Goal: Subscribe to service/newsletter

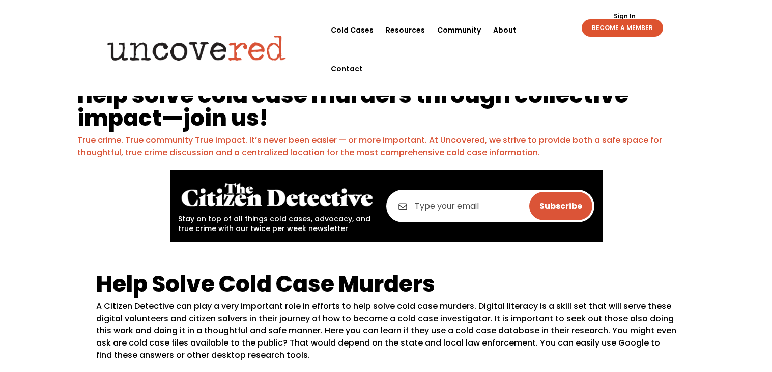
click at [426, 217] on input "email" at bounding box center [490, 206] width 208 height 33
type input "a"
type input "aaron.adame@stu.pfisd.net"
click at [529, 192] on input "Subscribe" at bounding box center [560, 206] width 63 height 28
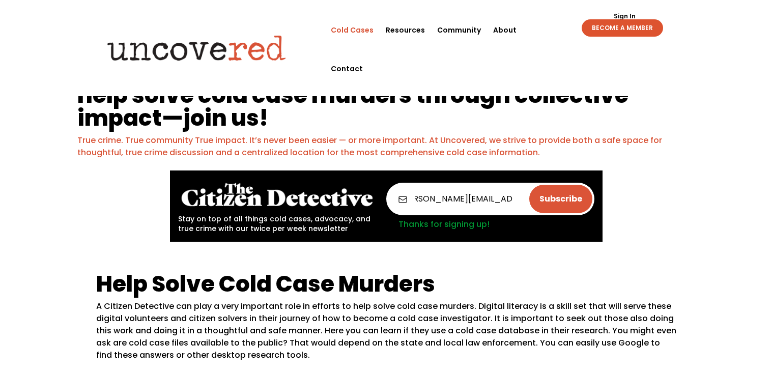
click at [348, 32] on link "Cold Cases" at bounding box center [352, 30] width 43 height 39
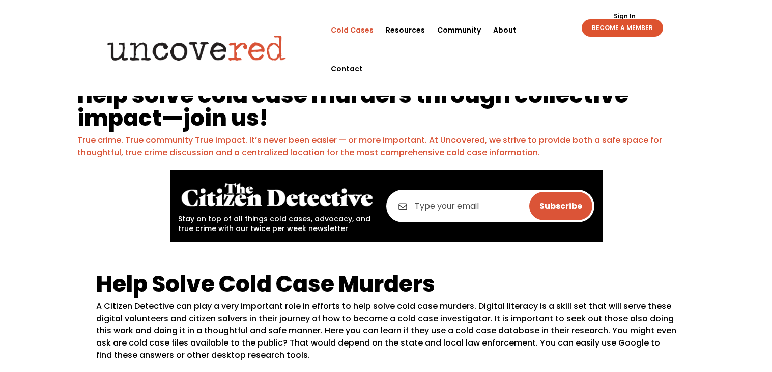
click at [349, 19] on link "Cold Cases" at bounding box center [352, 30] width 43 height 39
click at [622, 22] on link "BECOME A MEMBER" at bounding box center [621, 27] width 81 height 17
